Goal: Information Seeking & Learning: Learn about a topic

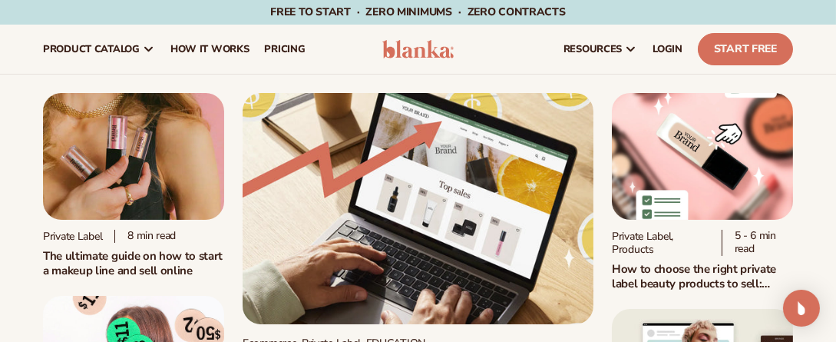
click at [158, 177] on img at bounding box center [133, 156] width 181 height 127
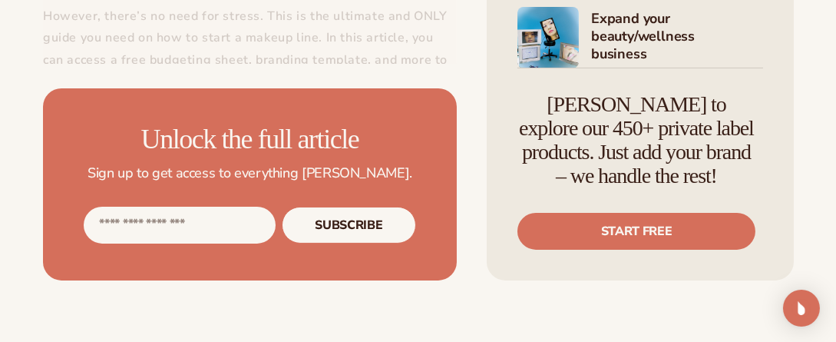
scroll to position [935, 0]
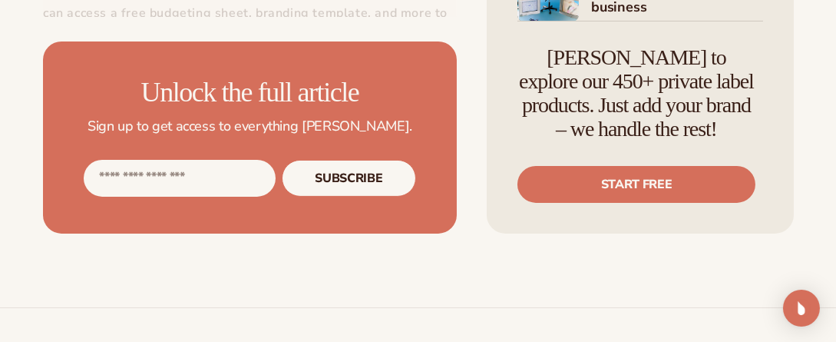
click at [101, 163] on input "Email address" at bounding box center [180, 178] width 192 height 37
type input "**********"
click at [381, 162] on button "Subscribe" at bounding box center [349, 178] width 134 height 37
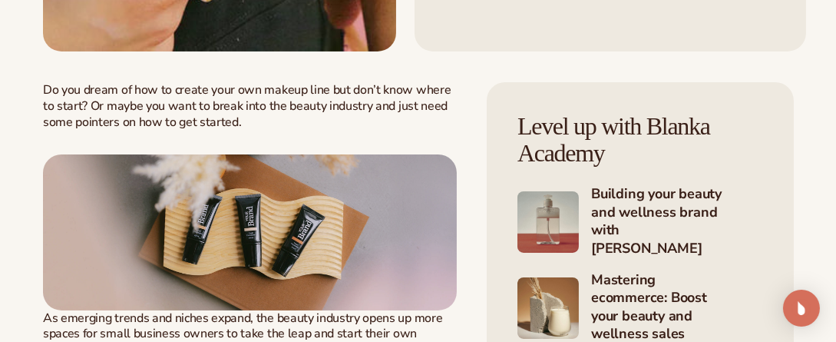
scroll to position [504, 0]
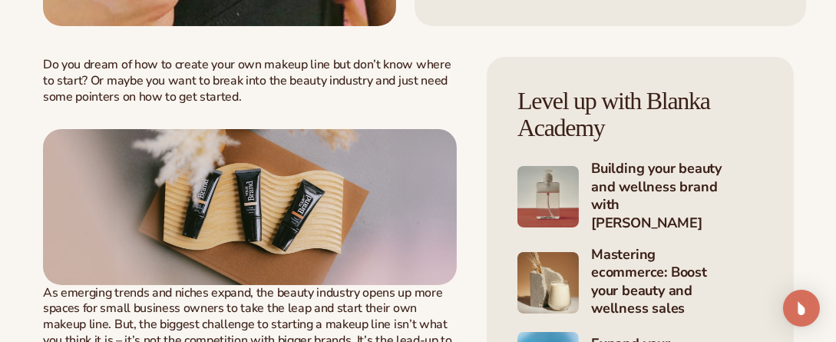
click at [547, 188] on img at bounding box center [547, 196] width 61 height 61
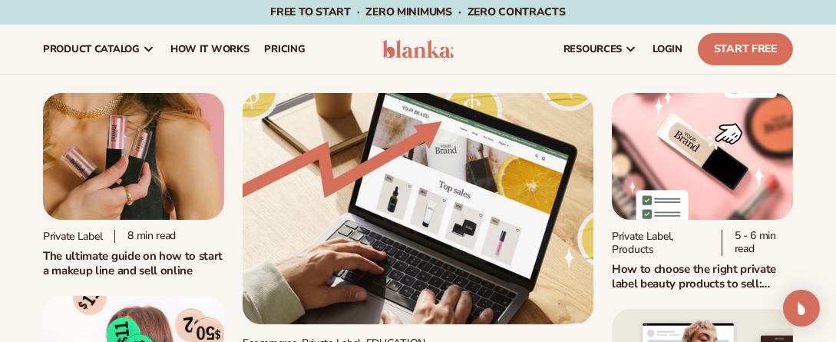
click at [145, 190] on img at bounding box center [133, 156] width 181 height 127
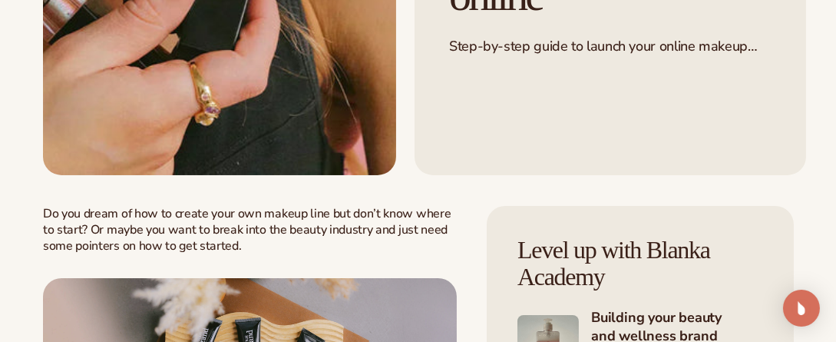
scroll to position [394, 0]
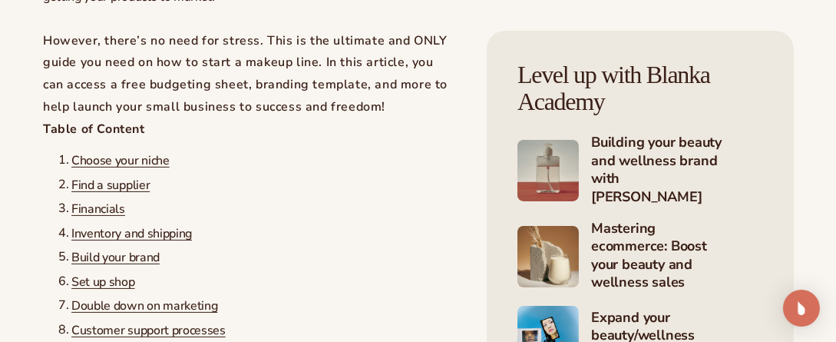
scroll to position [894, 0]
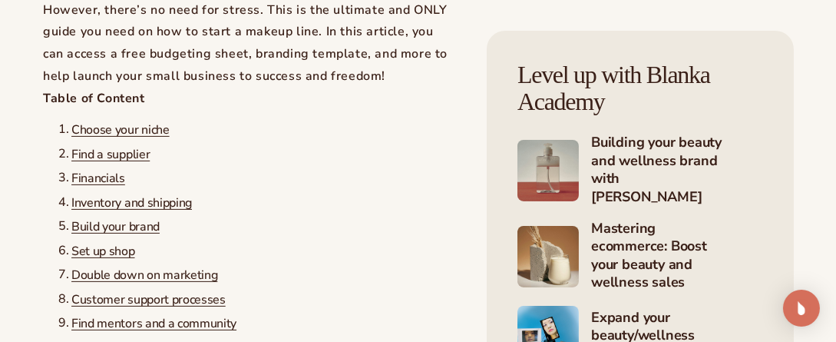
click at [101, 177] on span "Financials" at bounding box center [98, 178] width 54 height 17
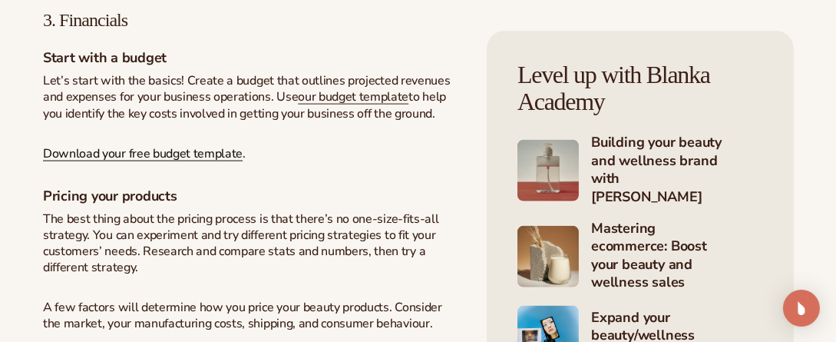
click at [124, 146] on span "Download your free budget template" at bounding box center [143, 154] width 200 height 17
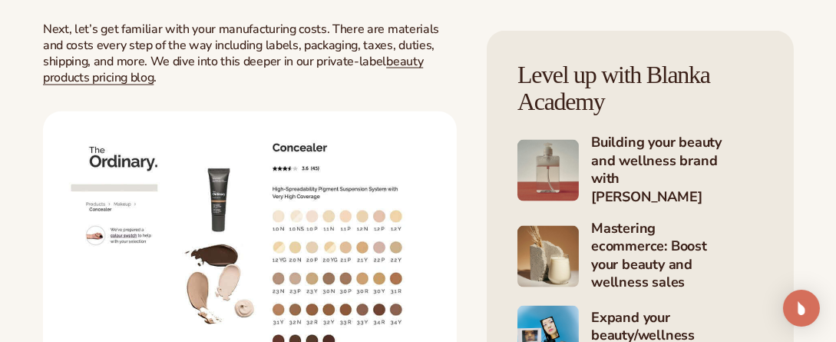
scroll to position [4473, 0]
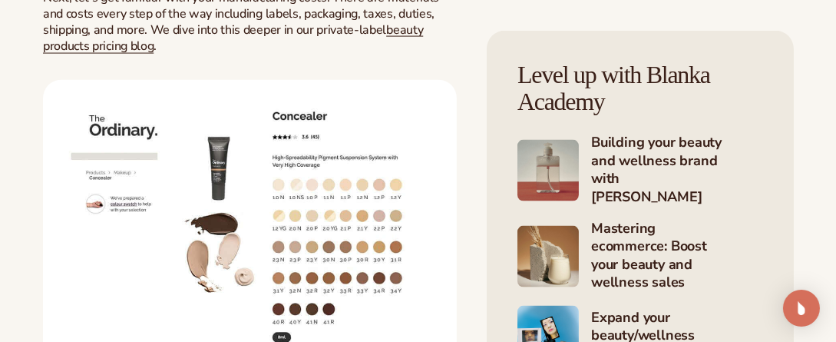
click at [361, 171] on img at bounding box center [250, 236] width 414 height 312
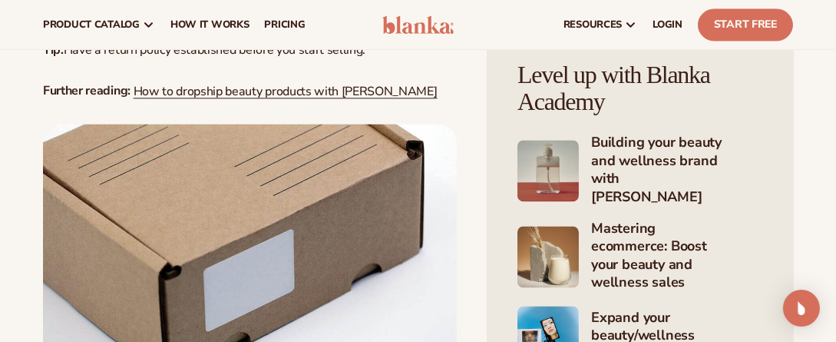
scroll to position [5925, 0]
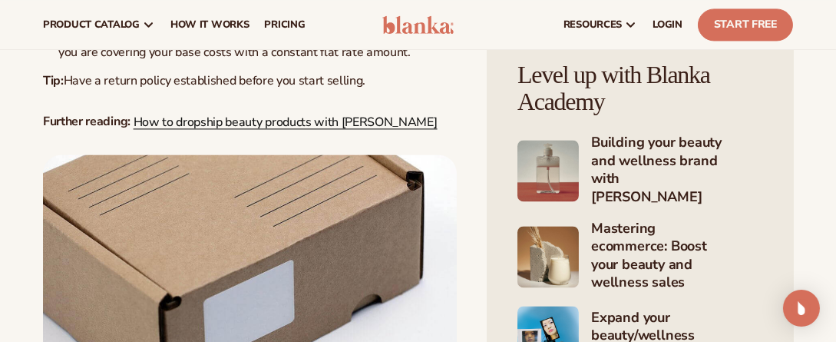
click at [262, 114] on span "How to dropship beauty products with Blanka" at bounding box center [286, 122] width 304 height 17
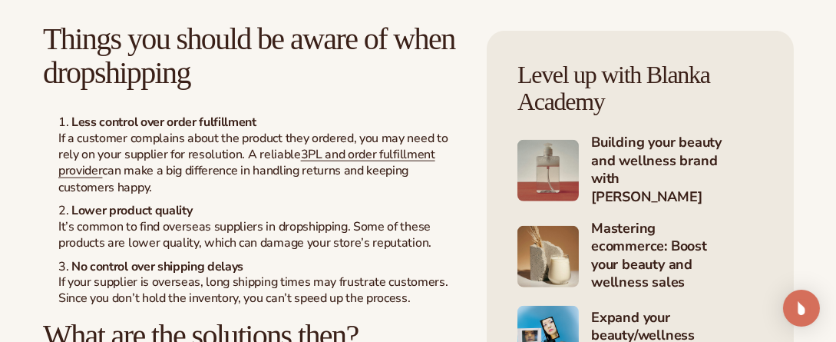
scroll to position [2711, 0]
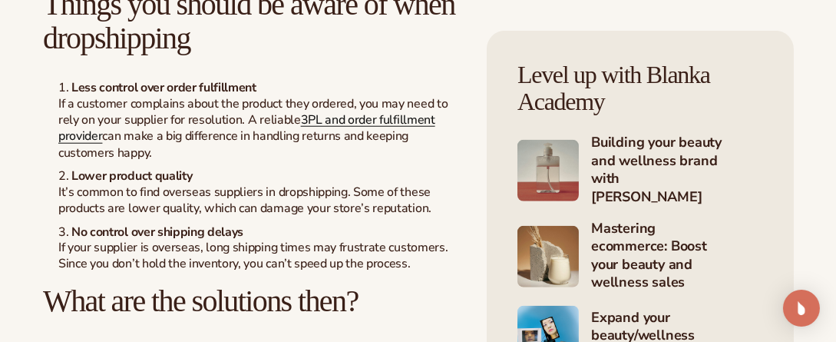
click at [313, 145] on link "3PL and order fulfillment provider" at bounding box center [246, 128] width 377 height 34
